Goal: Navigation & Orientation: Find specific page/section

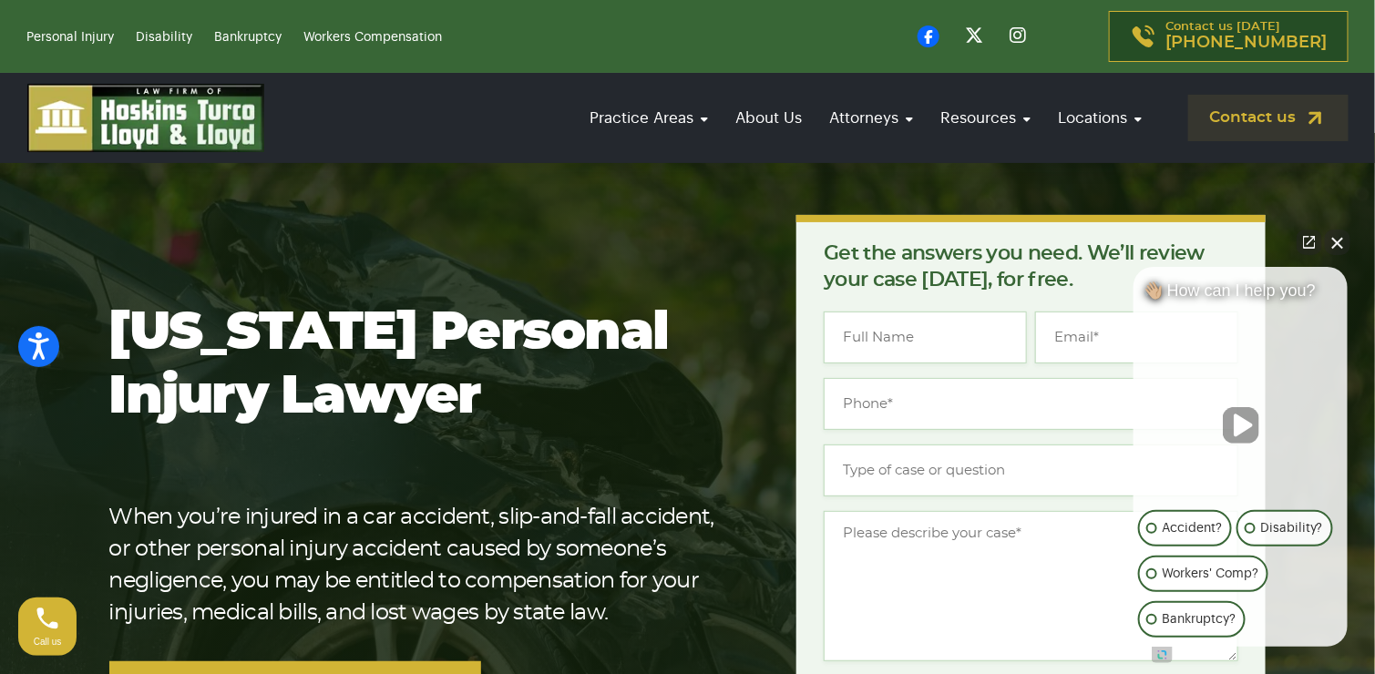
click at [1337, 240] on button "Close Intaker Chat Widget" at bounding box center [1338, 243] width 26 height 26
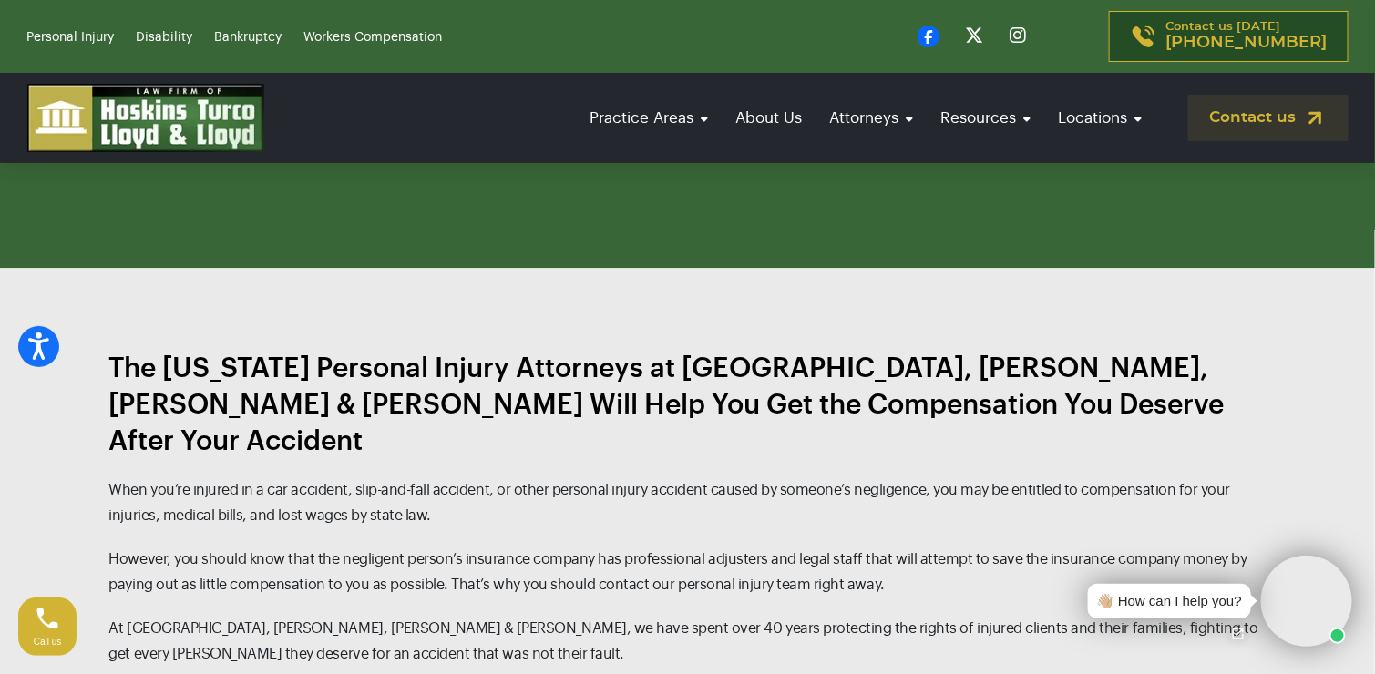
scroll to position [1640, 0]
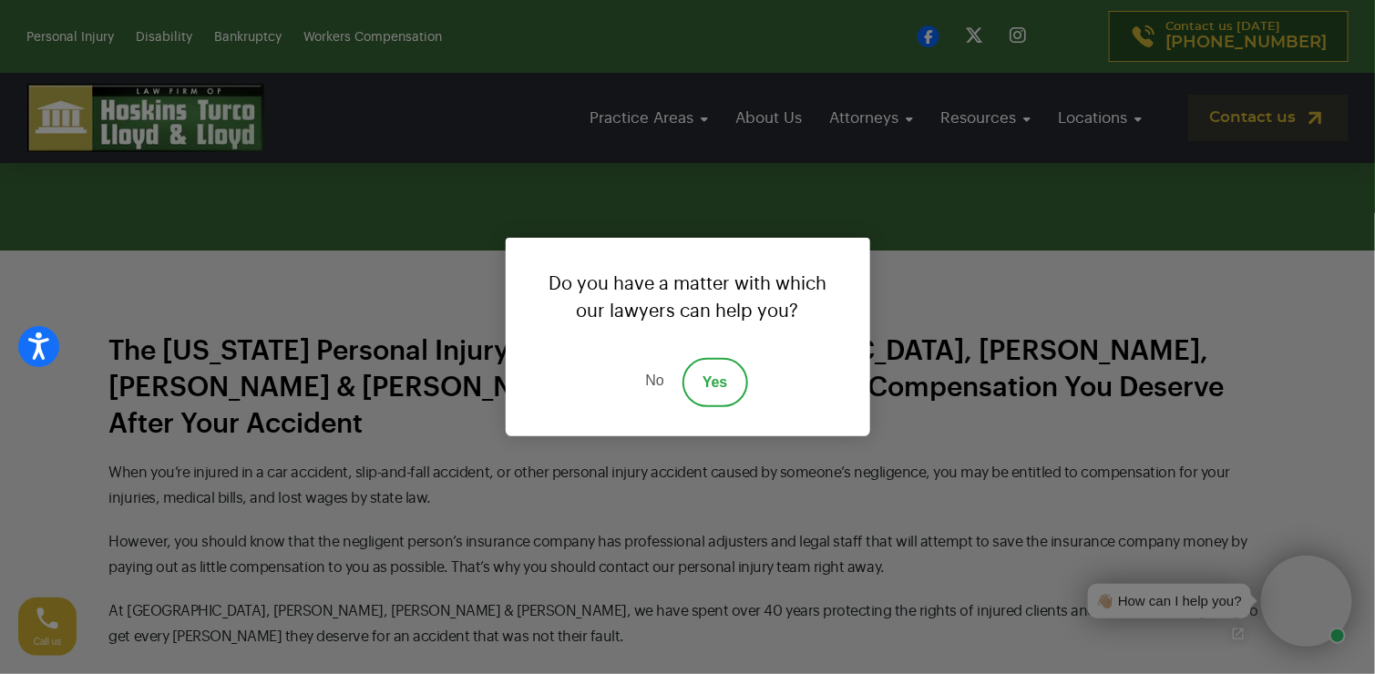
click at [656, 378] on link "No" at bounding box center [654, 382] width 55 height 49
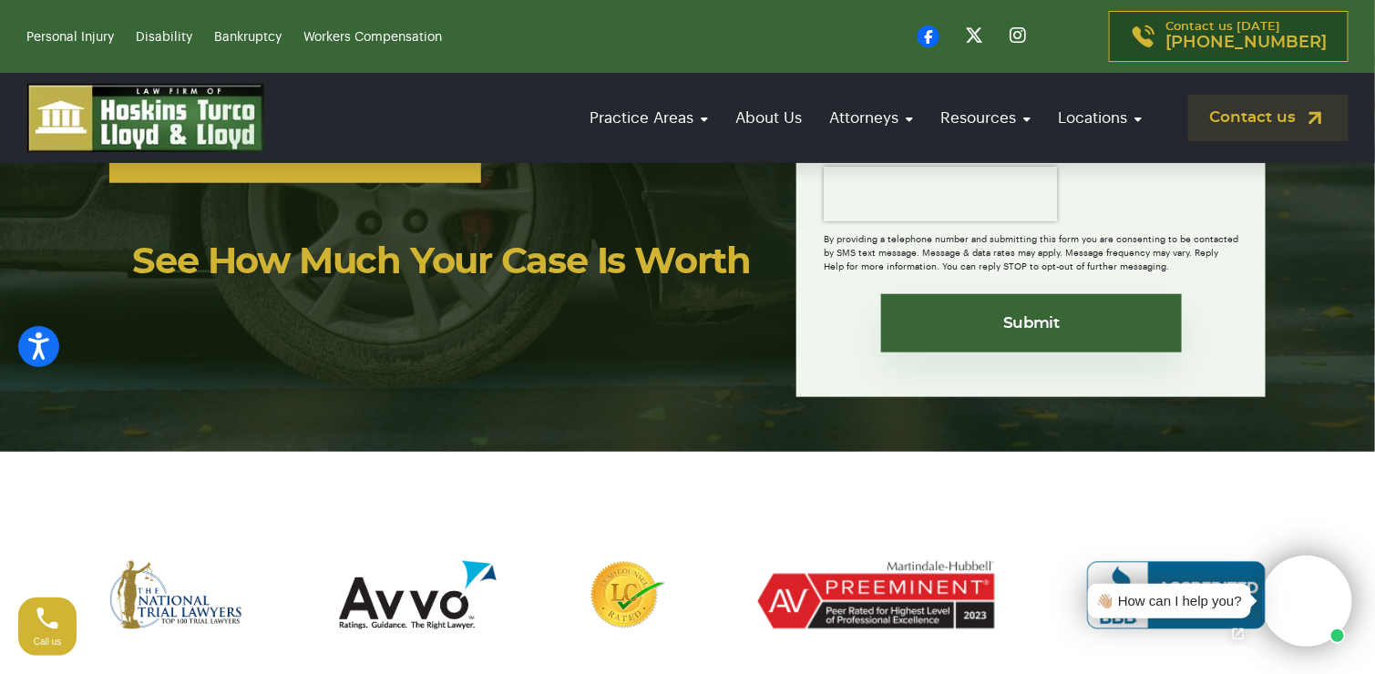
scroll to position [0, 0]
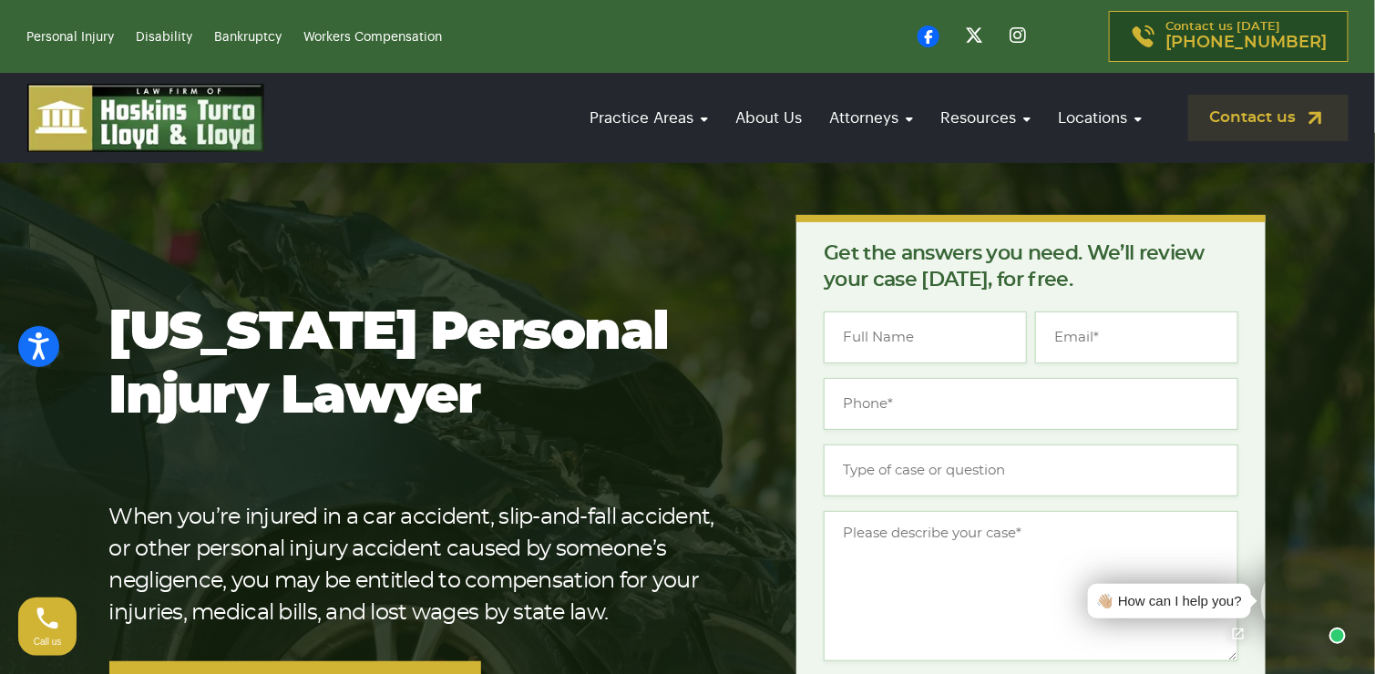
click at [211, 136] on img at bounding box center [145, 118] width 237 height 68
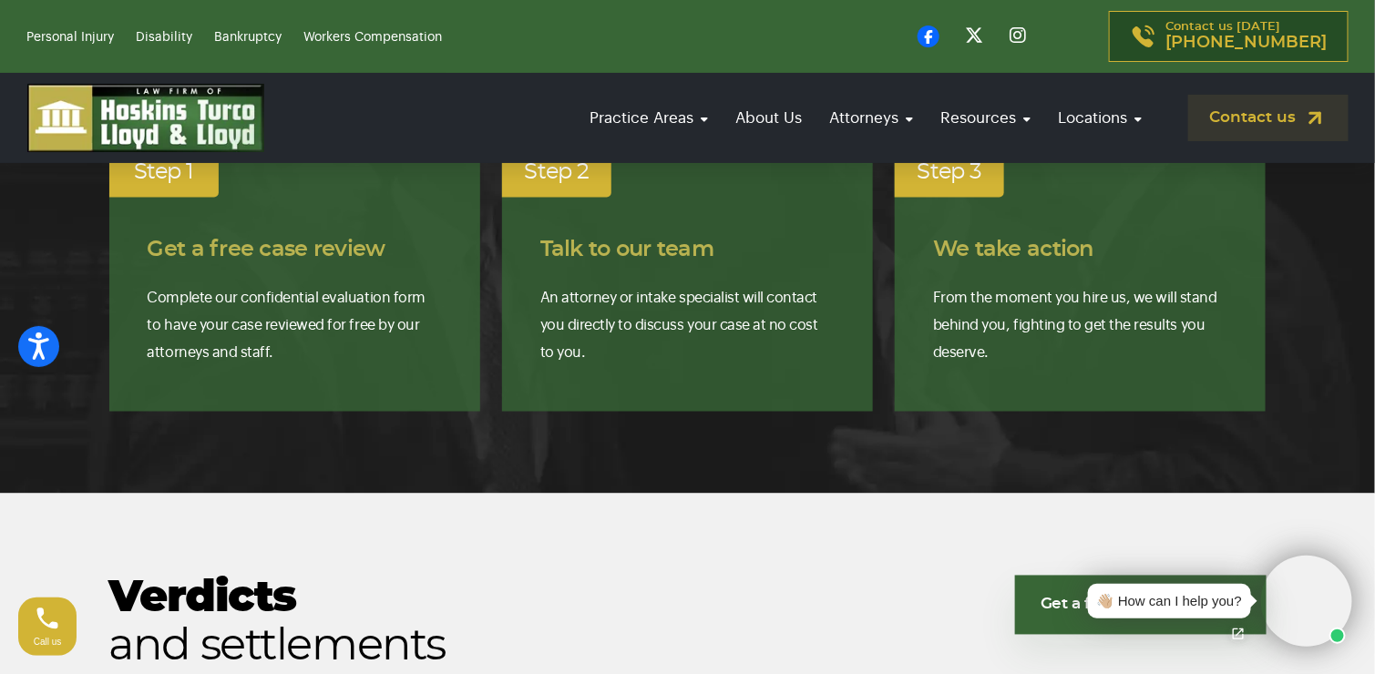
scroll to position [3553, 0]
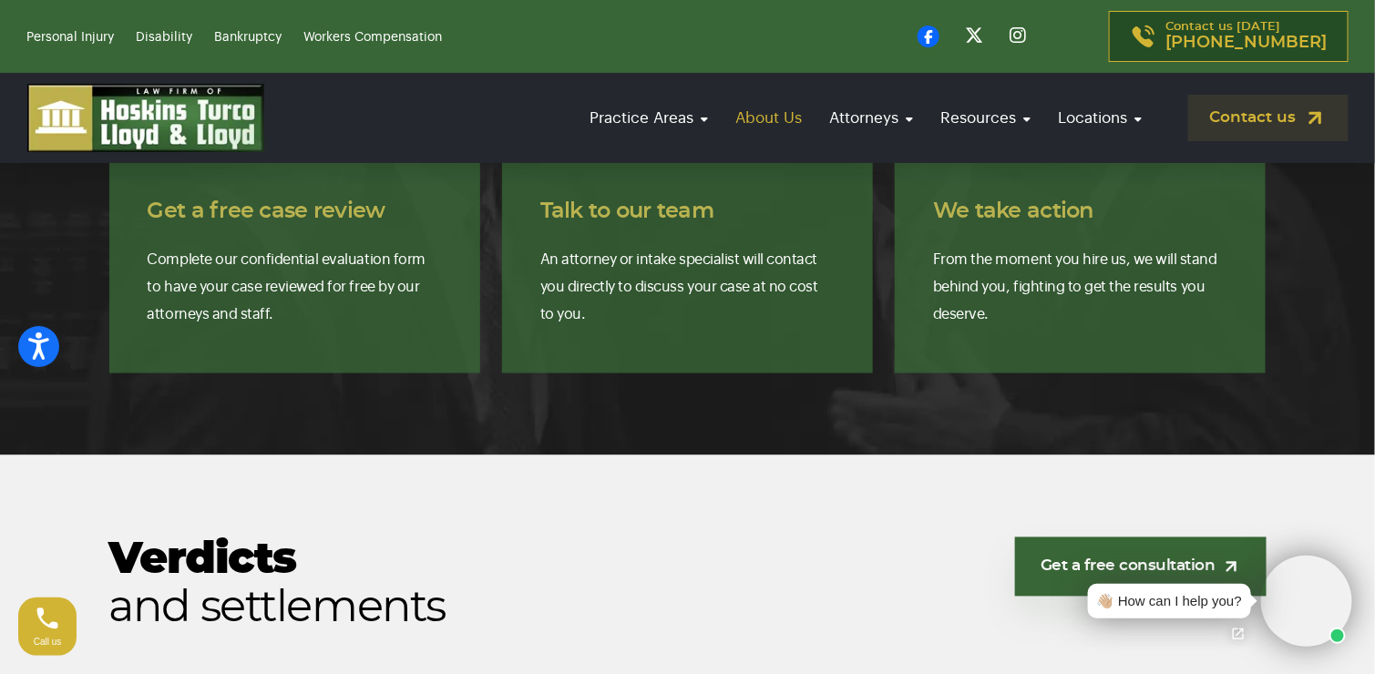
click at [771, 117] on link "About Us" at bounding box center [769, 118] width 85 height 52
